Goal: Information Seeking & Learning: Learn about a topic

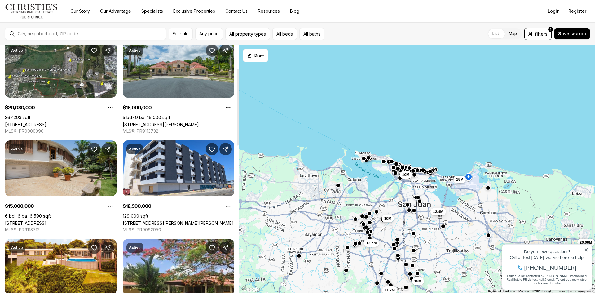
scroll to position [93, 0]
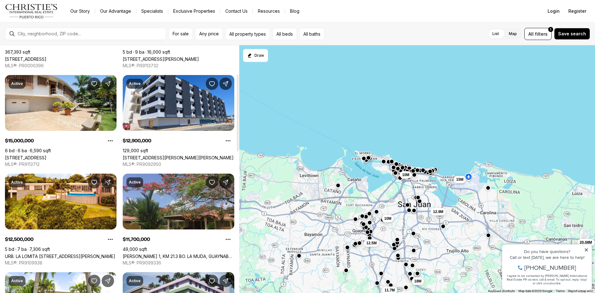
click at [166, 253] on link "[PERSON_NAME] 1, KM 21.3 BO. LA MUDA, GUAYNABO PR, 00969" at bounding box center [179, 255] width 112 height 5
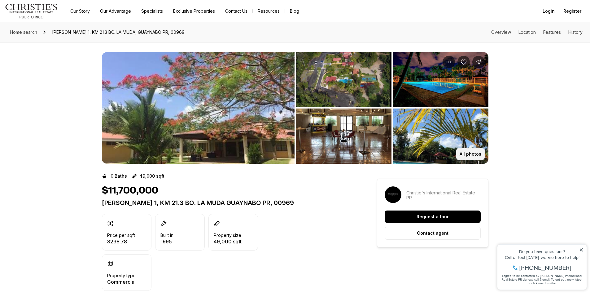
click at [466, 152] on p "All photos" at bounding box center [471, 153] width 22 height 5
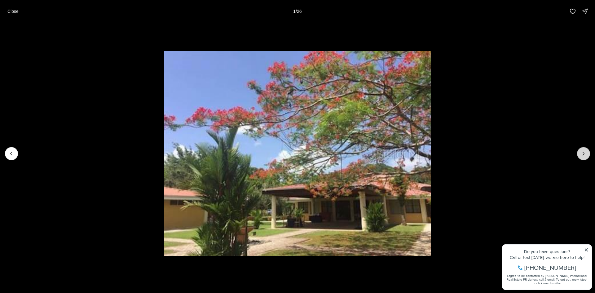
click at [582, 150] on icon "Next slide" at bounding box center [583, 153] width 6 height 6
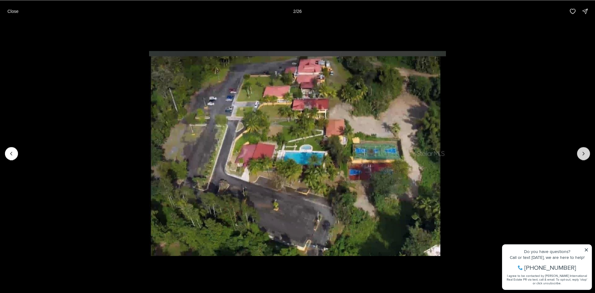
click at [582, 151] on icon "Next slide" at bounding box center [583, 153] width 6 height 6
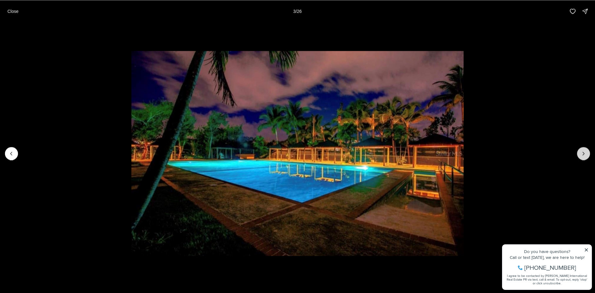
click at [581, 151] on icon "Next slide" at bounding box center [583, 153] width 6 height 6
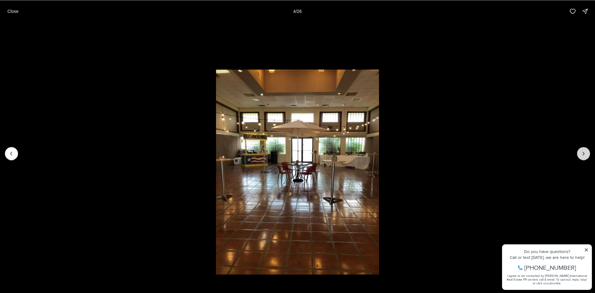
click at [581, 151] on icon "Next slide" at bounding box center [583, 153] width 6 height 6
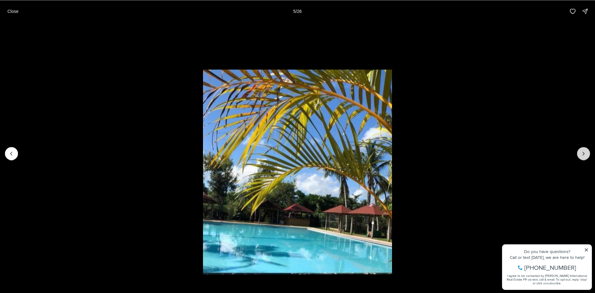
click at [583, 152] on icon "Next slide" at bounding box center [584, 153] width 2 height 3
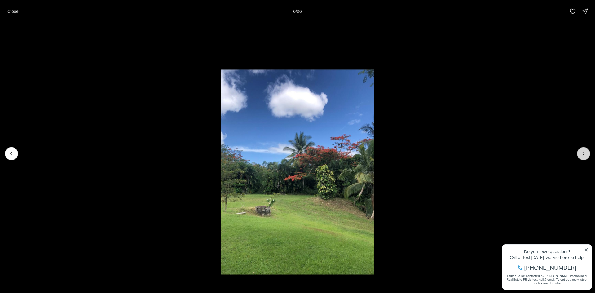
click at [583, 152] on icon "Next slide" at bounding box center [584, 153] width 2 height 3
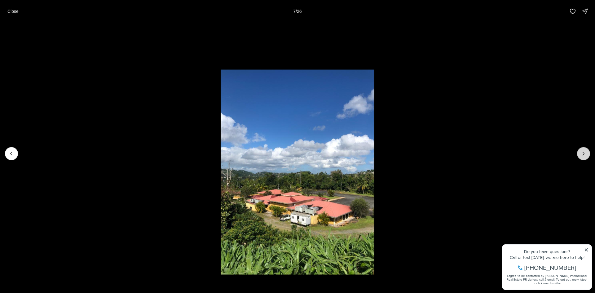
click at [583, 152] on icon "Next slide" at bounding box center [584, 153] width 2 height 3
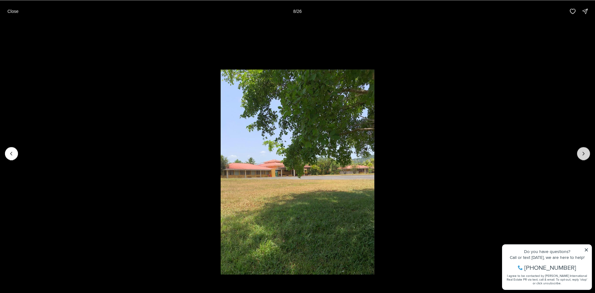
click at [582, 152] on icon "Next slide" at bounding box center [583, 153] width 6 height 6
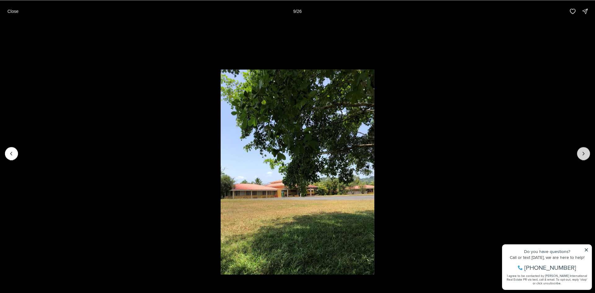
click at [582, 152] on icon "Next slide" at bounding box center [583, 153] width 6 height 6
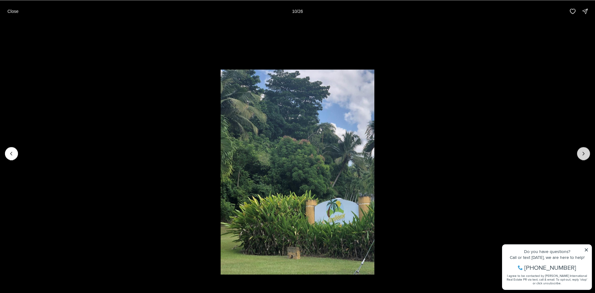
click at [583, 151] on icon "Next slide" at bounding box center [583, 153] width 6 height 6
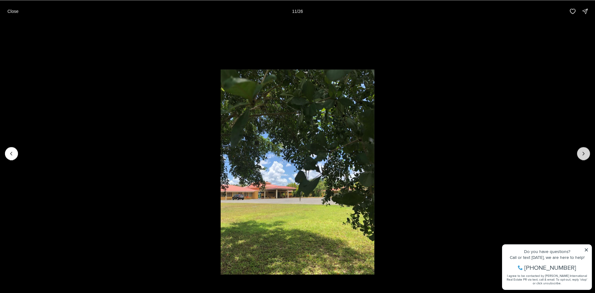
click at [582, 151] on icon "Next slide" at bounding box center [583, 153] width 6 height 6
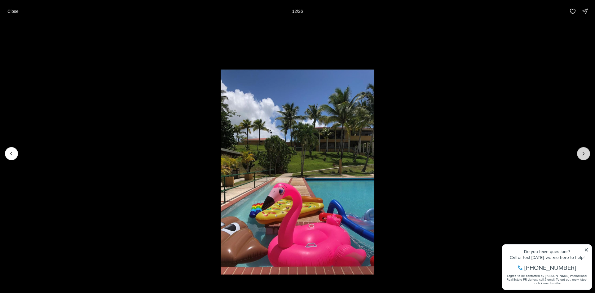
click at [582, 151] on icon "Next slide" at bounding box center [583, 153] width 6 height 6
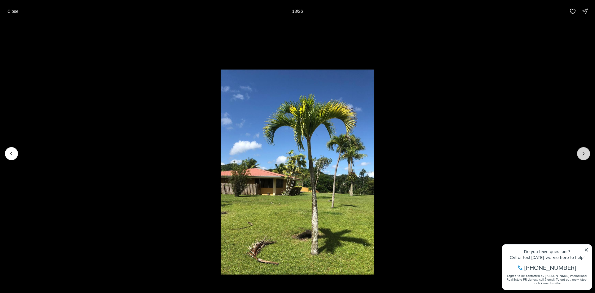
click at [582, 151] on icon "Next slide" at bounding box center [583, 153] width 6 height 6
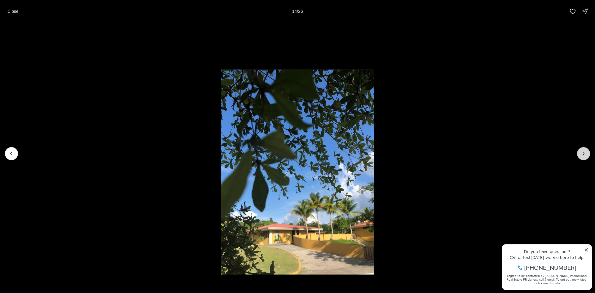
click at [582, 151] on icon "Next slide" at bounding box center [583, 153] width 6 height 6
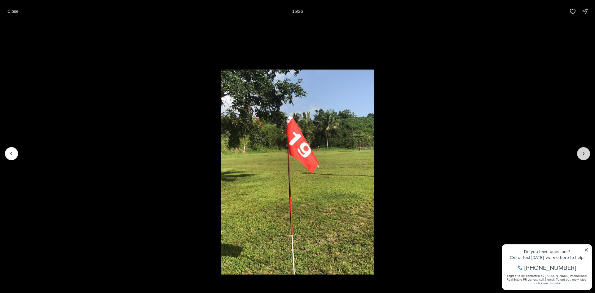
click at [581, 151] on icon "Next slide" at bounding box center [583, 153] width 6 height 6
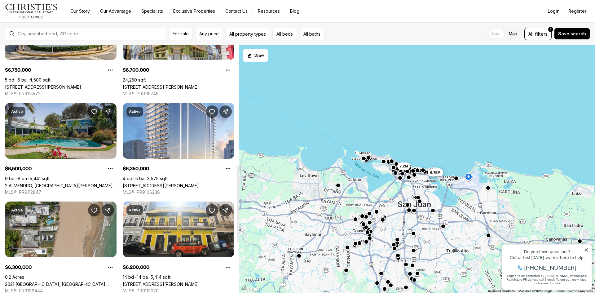
scroll to position [434, 0]
